Goal: Check status: Check status

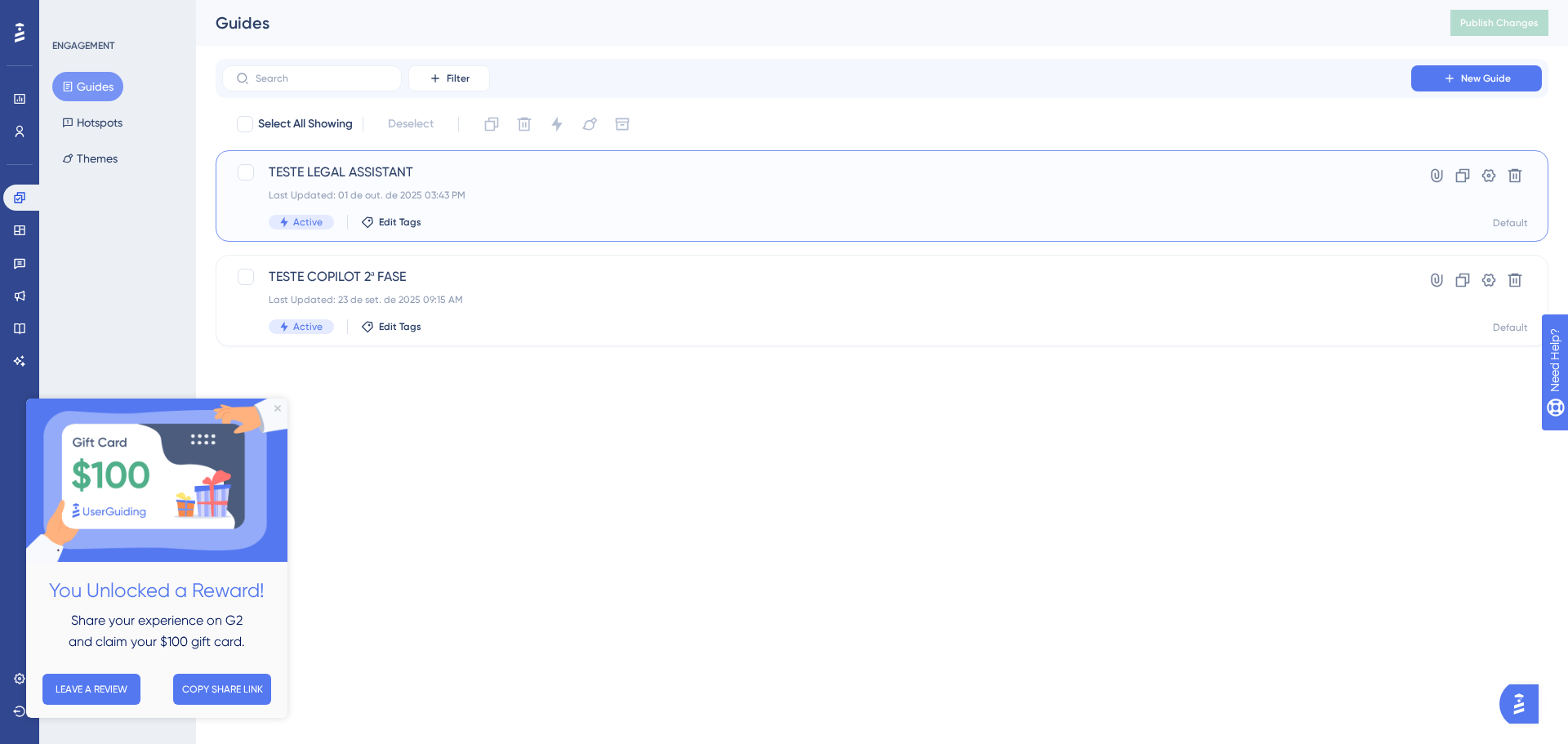
click at [640, 183] on div "TESTE LEGAL ASSISTANT Last Updated: 01 de out. de 2025 03:43 PM Active Edit Tags" at bounding box center [817, 196] width 1096 height 67
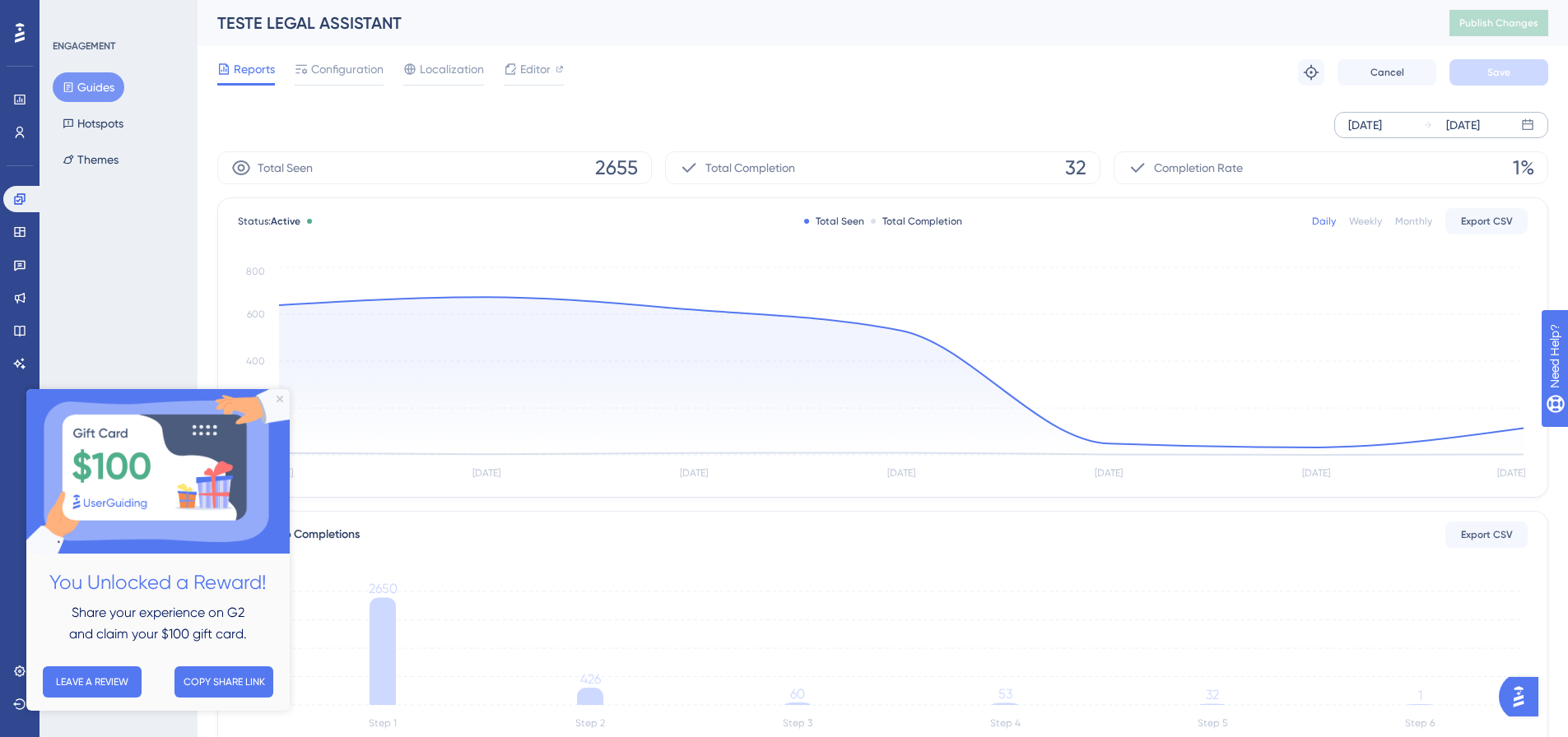
click at [1373, 135] on div "[DATE] [DATE]" at bounding box center [1441, 125] width 214 height 26
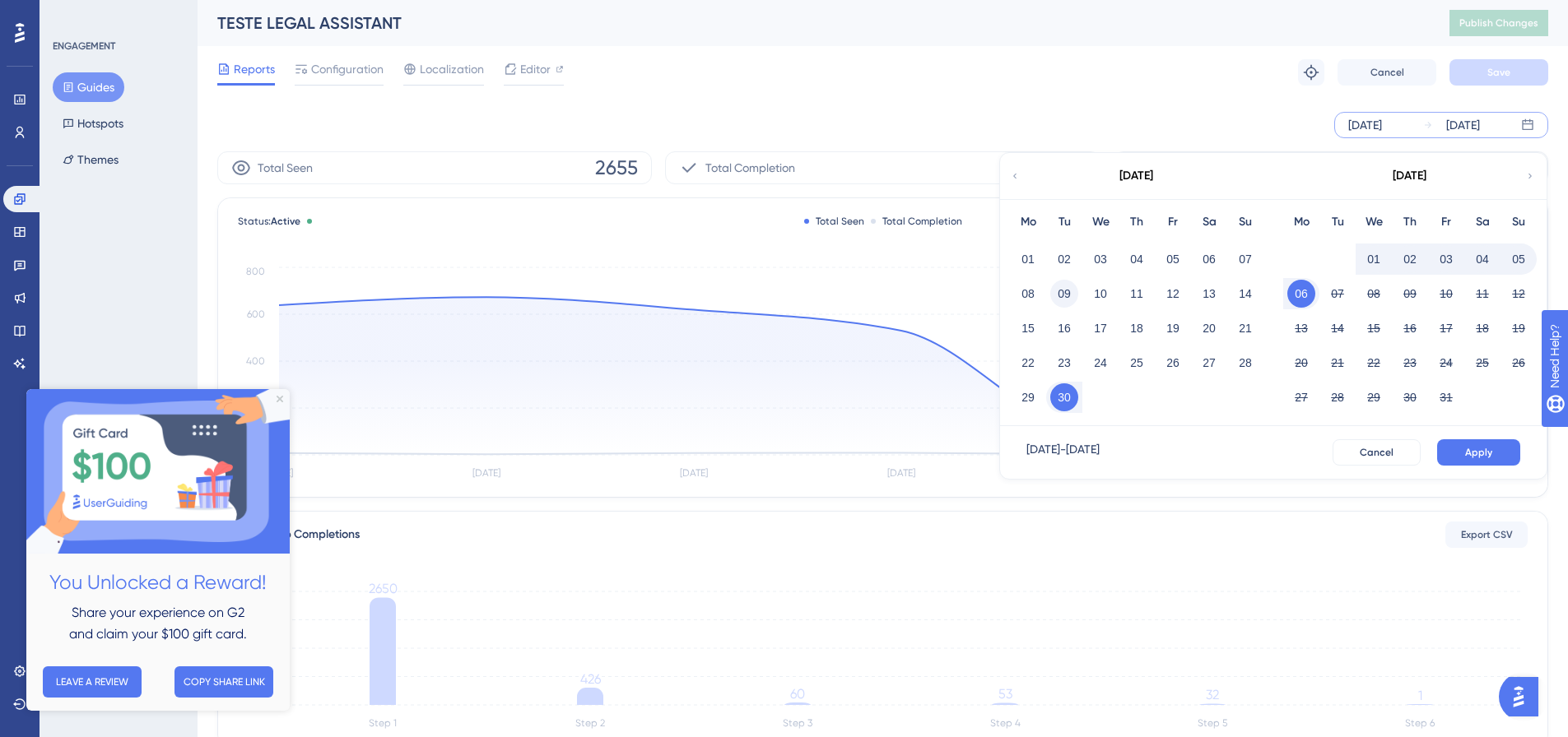
click at [1066, 296] on button "09" at bounding box center [1064, 294] width 28 height 28
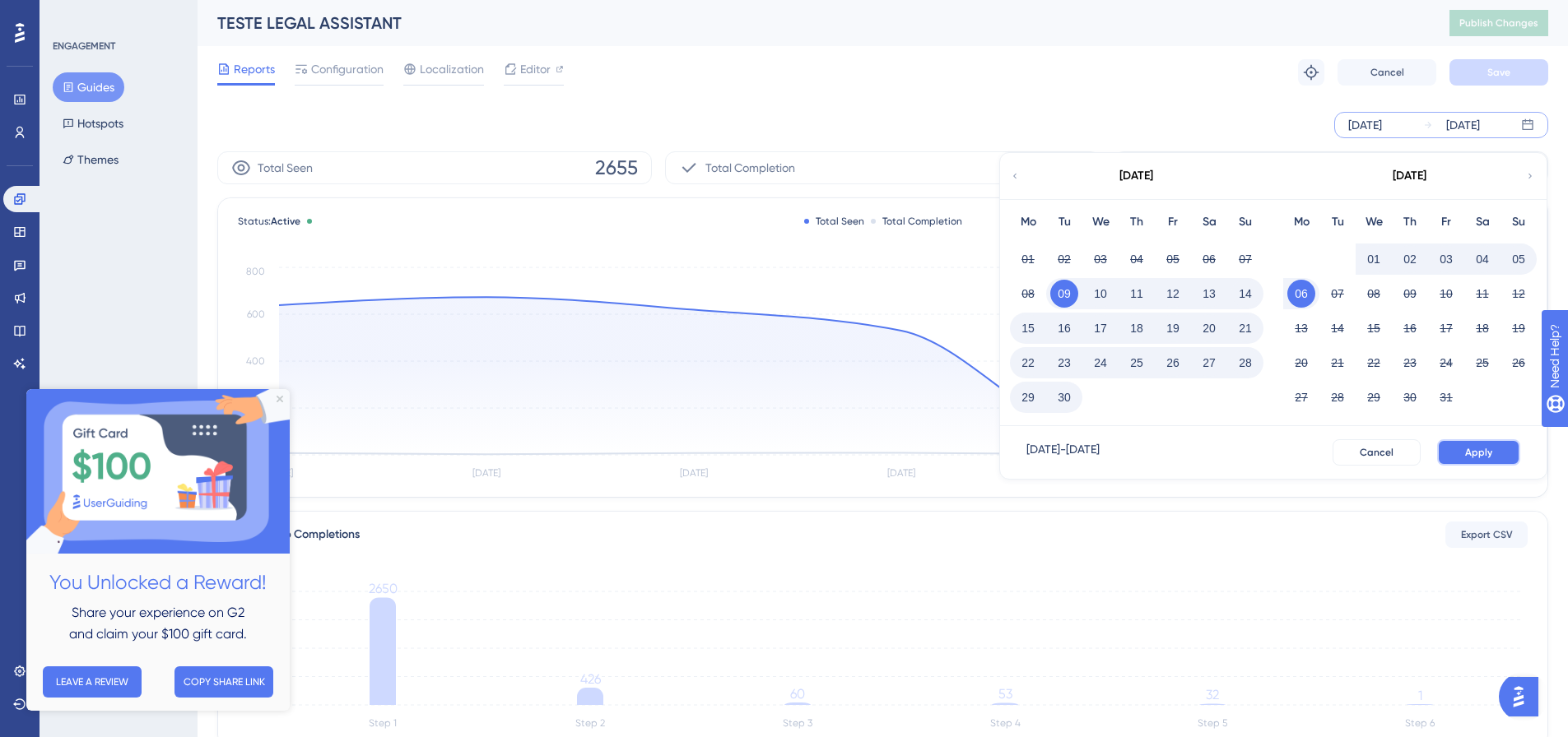
click at [1475, 455] on span "Apply" at bounding box center [1479, 453] width 27 height 13
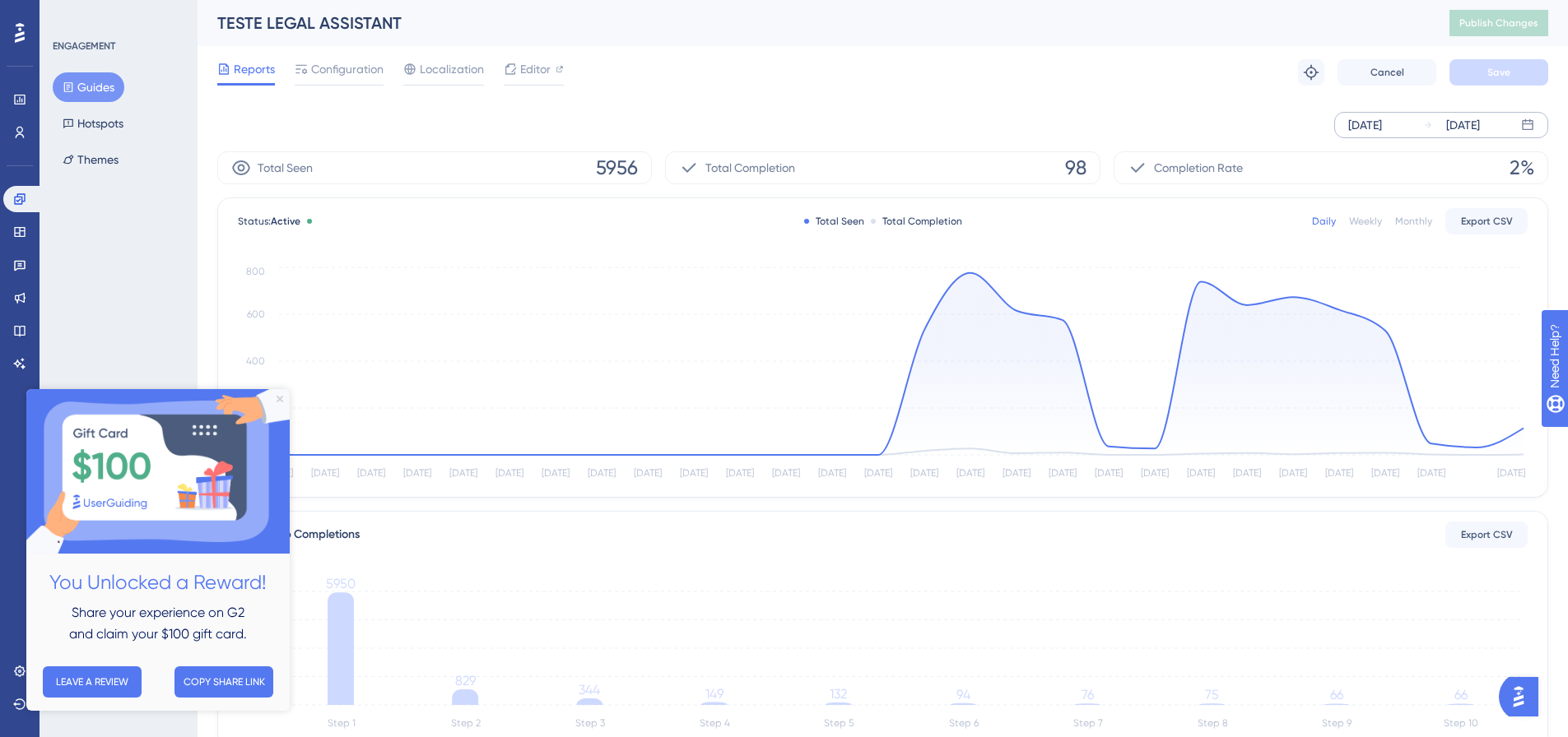
drag, startPoint x: 281, startPoint y: 397, endPoint x: 349, endPoint y: 788, distance: 396.9
click at [281, 397] on icon "Close Preview" at bounding box center [280, 399] width 7 height 7
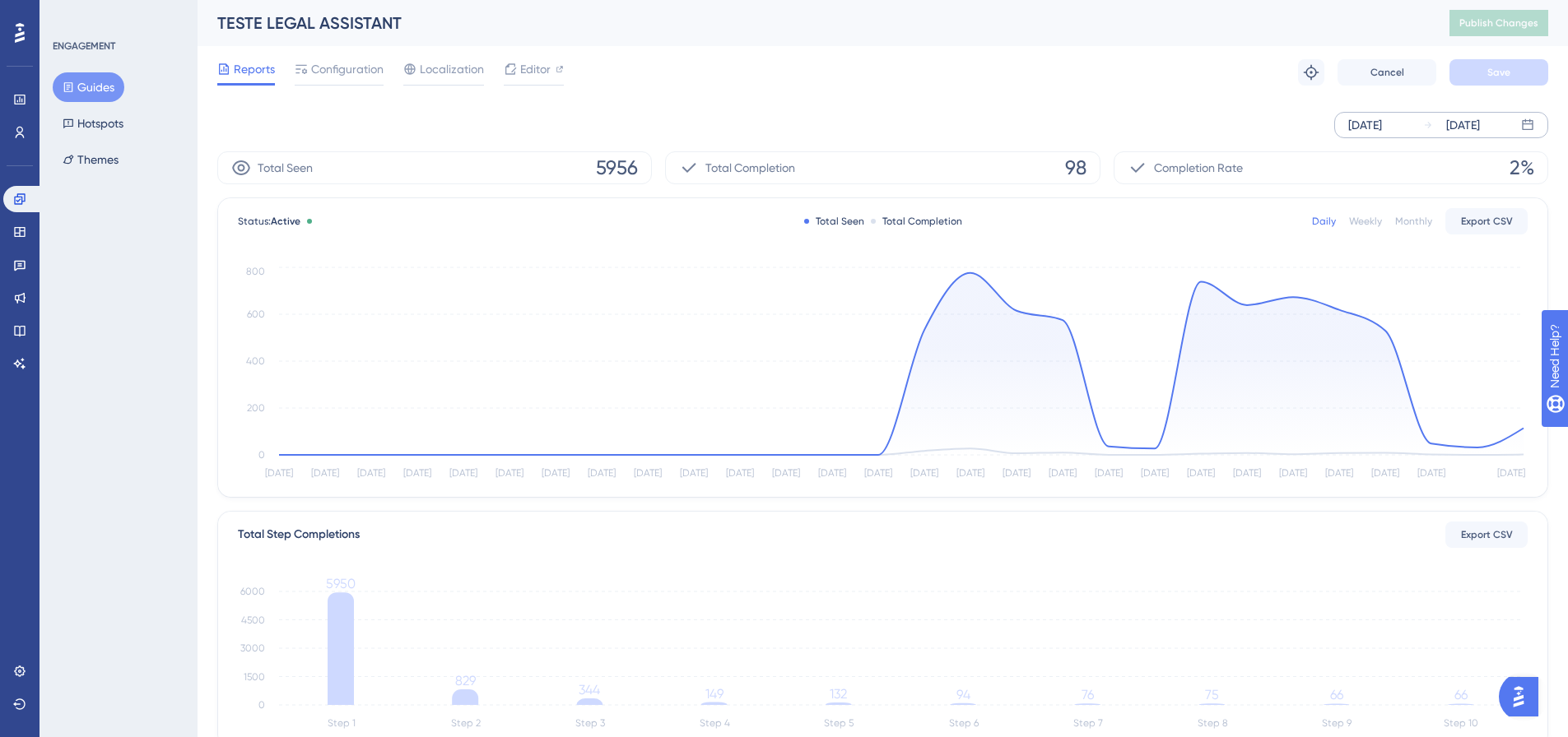
click at [1382, 118] on div "[DATE]" at bounding box center [1365, 125] width 34 height 20
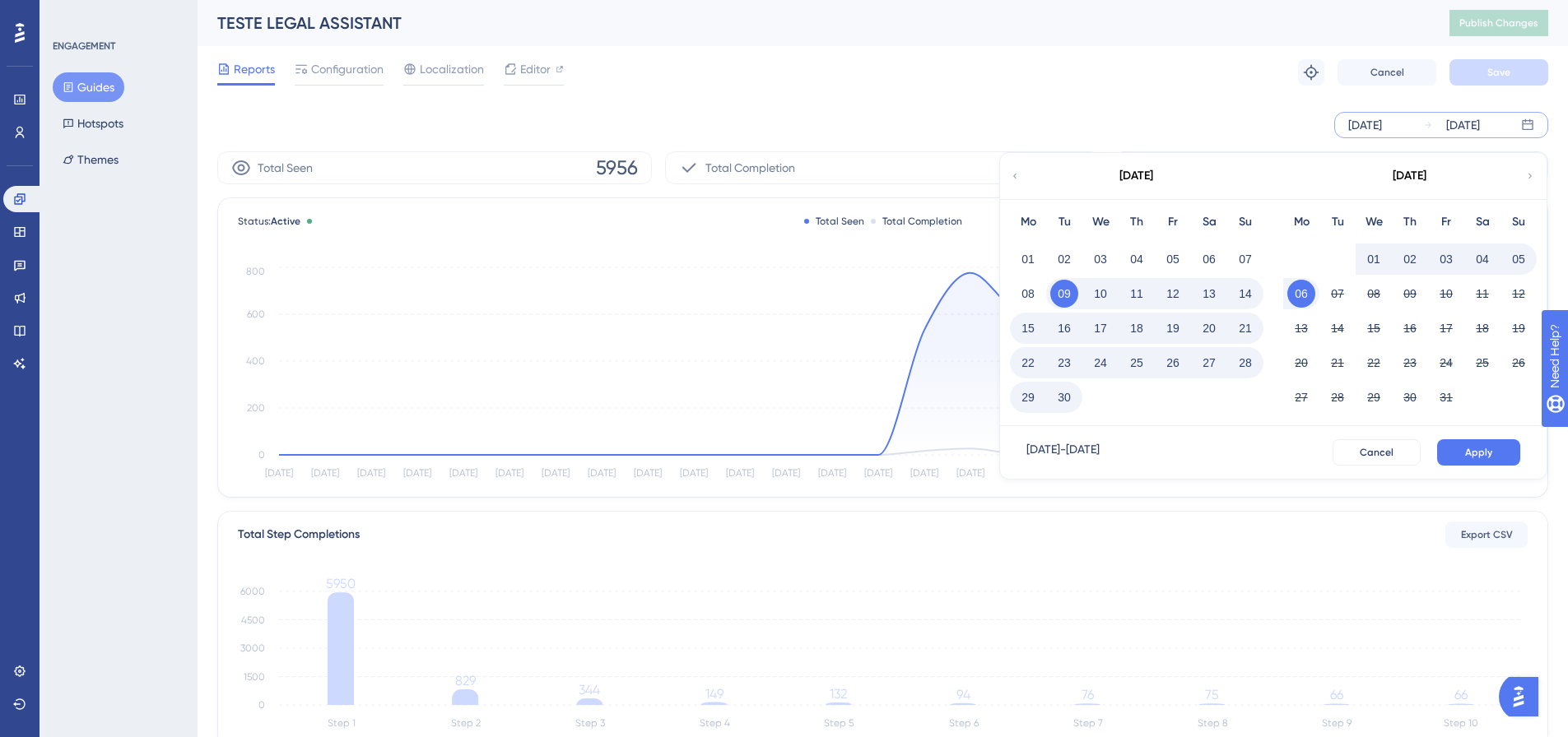
click at [1062, 362] on button "23" at bounding box center [1064, 363] width 28 height 28
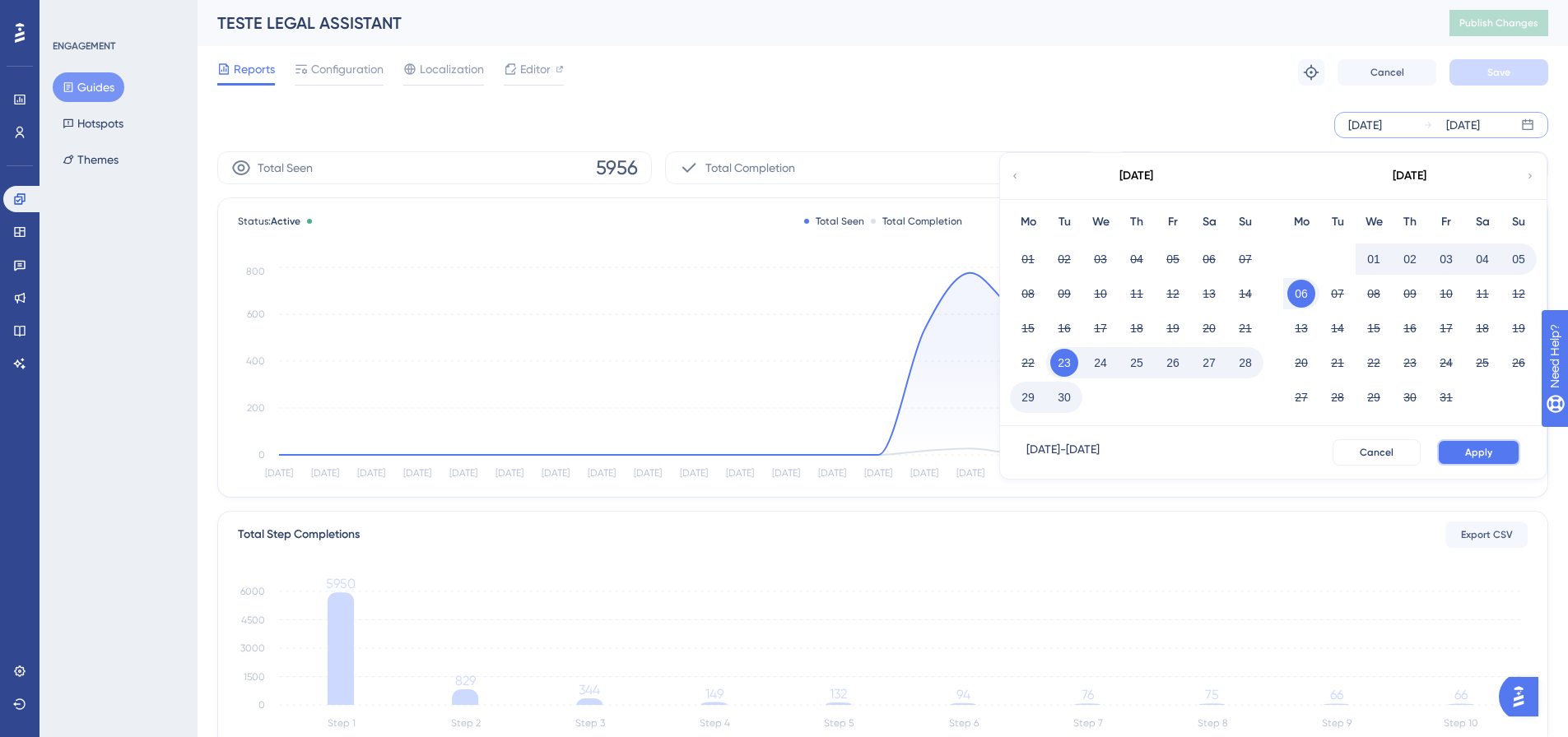
click at [1479, 450] on span "Apply" at bounding box center [1479, 453] width 27 height 13
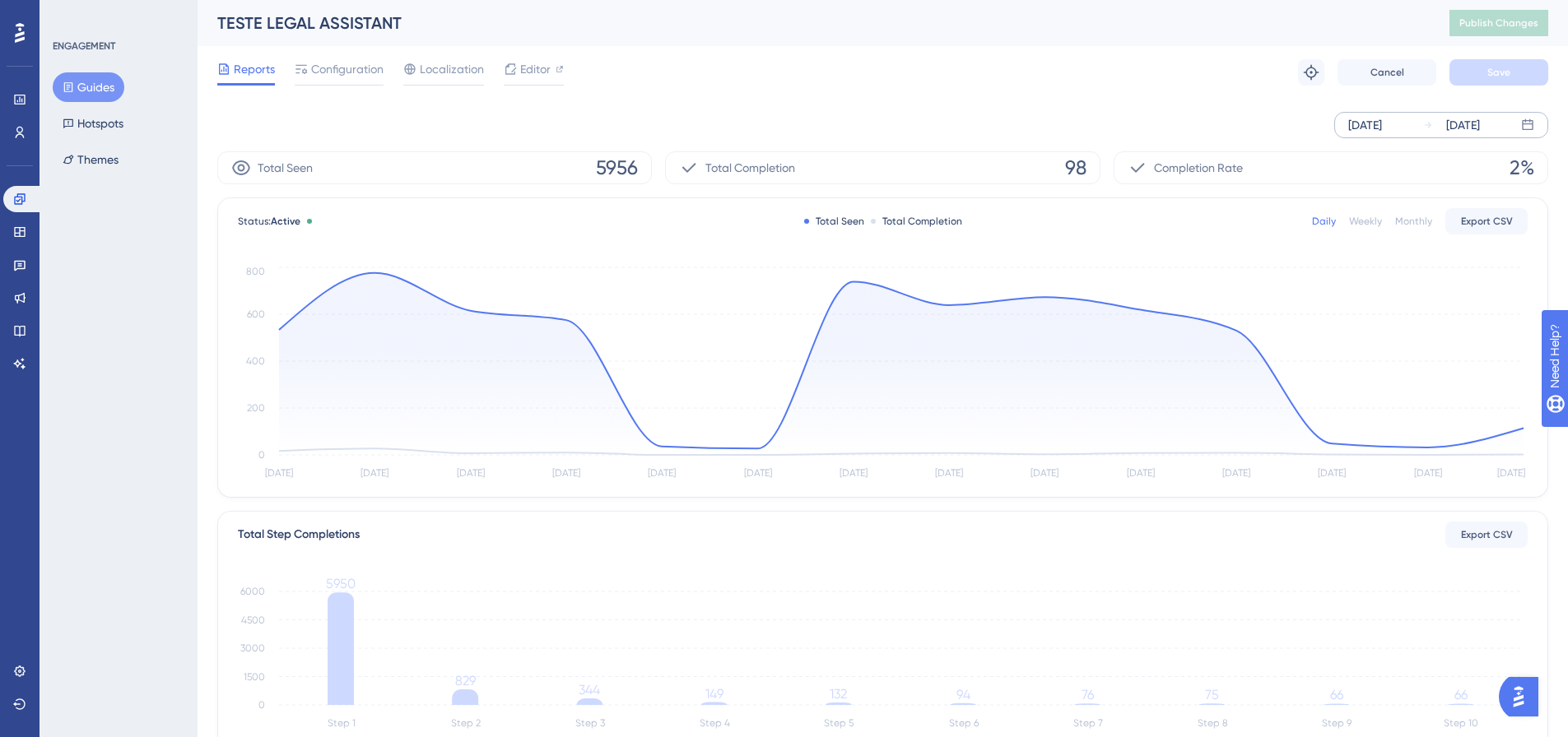
click at [1373, 130] on div "[DATE]" at bounding box center [1365, 125] width 34 height 20
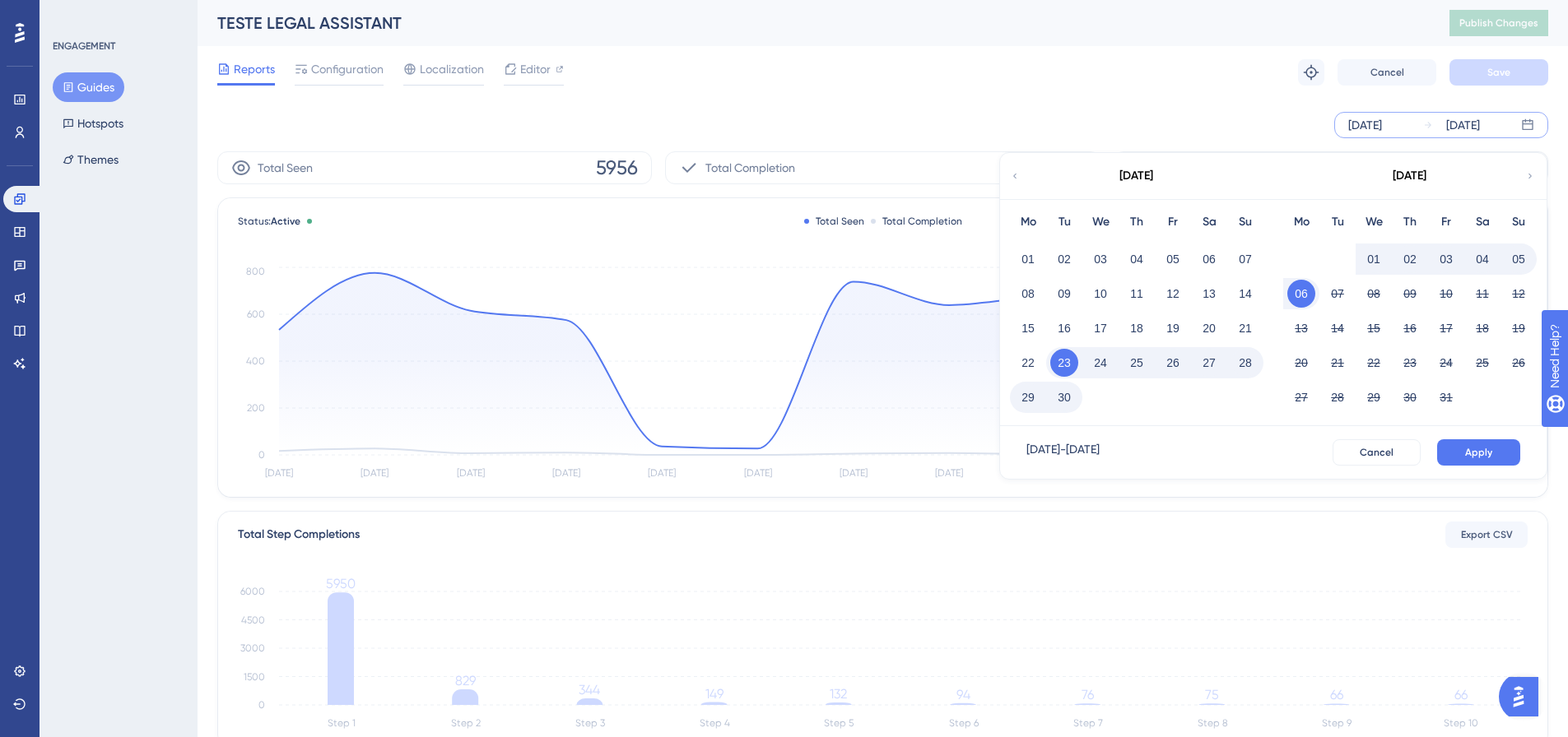
click at [1066, 397] on button "30" at bounding box center [1064, 397] width 28 height 28
click at [1082, 363] on div "23" at bounding box center [1064, 363] width 36 height 31
click at [1465, 460] on button "Apply" at bounding box center [1479, 453] width 83 height 26
